Goal: Transaction & Acquisition: Purchase product/service

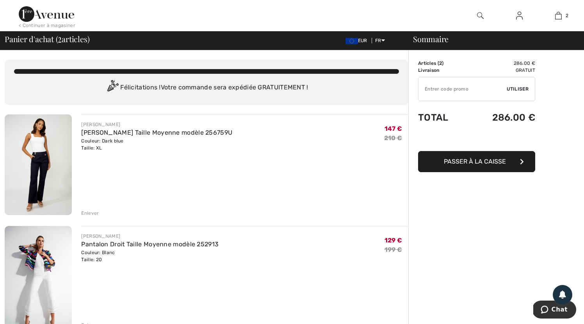
click at [91, 213] on div "Enlever" at bounding box center [90, 213] width 18 height 7
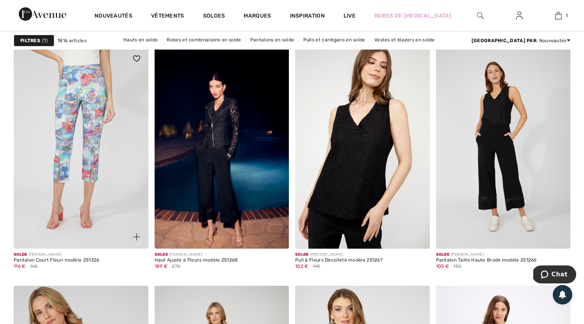
scroll to position [1151, 0]
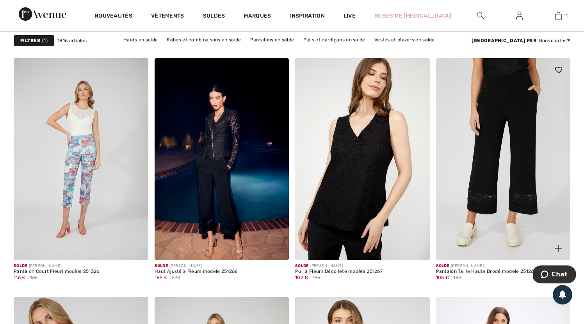
click at [509, 152] on img at bounding box center [503, 159] width 135 height 202
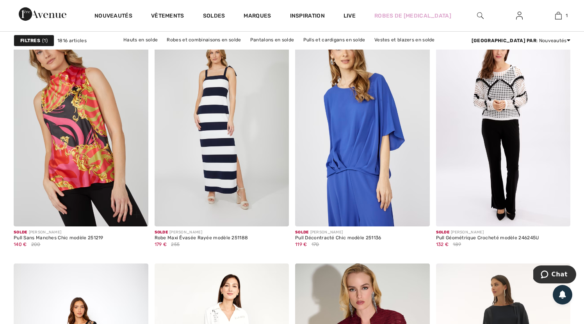
scroll to position [1424, 0]
